Goal: Use online tool/utility: Utilize a website feature to perform a specific function

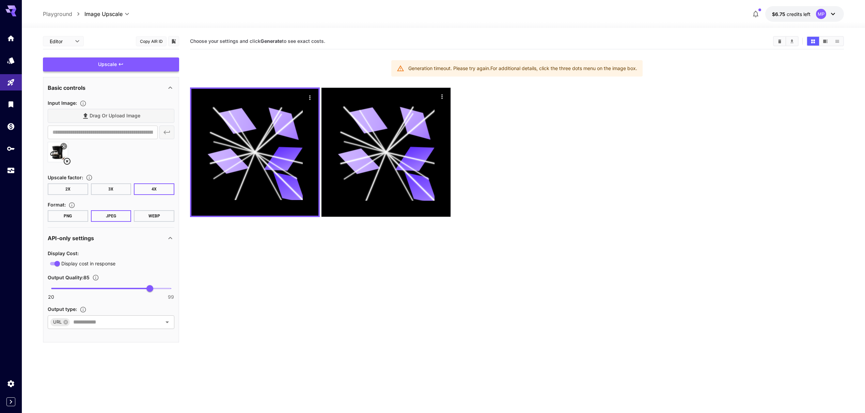
click at [105, 64] on div "Upscale" at bounding box center [111, 65] width 136 height 14
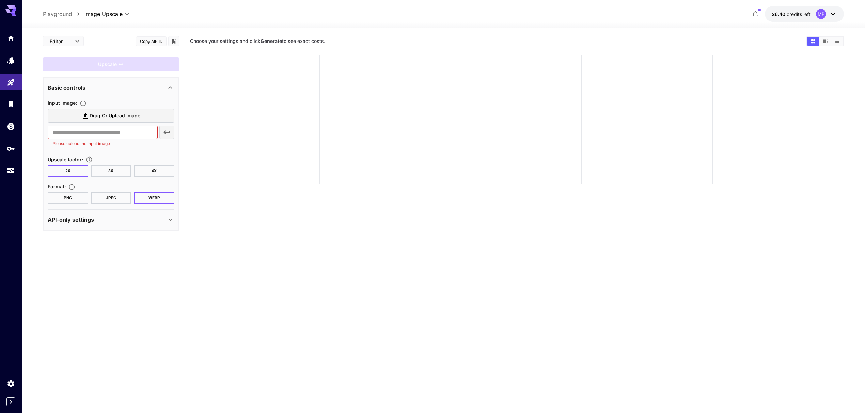
click at [129, 122] on label "Drag or upload image" at bounding box center [111, 116] width 127 height 14
click at [0, 0] on input "Drag or upload image" at bounding box center [0, 0] width 0 height 0
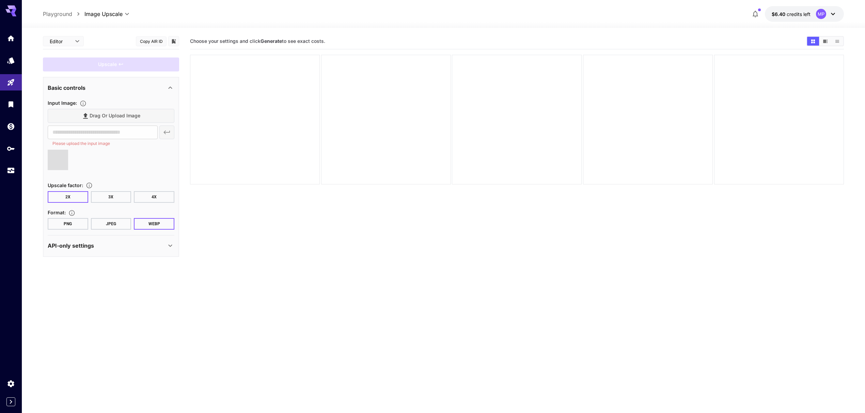
click at [150, 195] on button "4X" at bounding box center [154, 197] width 41 height 12
click at [109, 222] on button "JPEG" at bounding box center [111, 224] width 41 height 12
type input "**********"
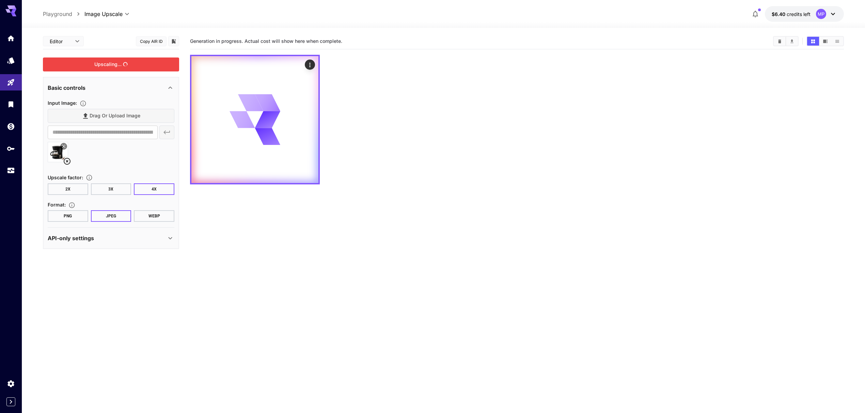
click at [106, 63] on div "Upscaling..." at bounding box center [111, 65] width 136 height 14
click at [308, 64] on icon "Actions" at bounding box center [309, 65] width 7 height 7
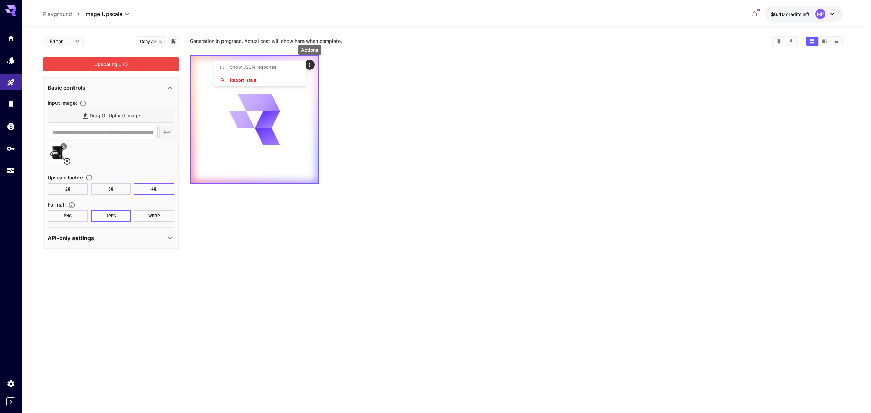
click at [375, 250] on div at bounding box center [435, 206] width 871 height 413
